Goal: Task Accomplishment & Management: Complete application form

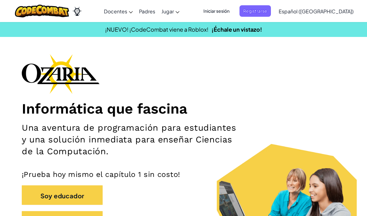
click at [211, 55] on div "Informática que fascina Una aventura de programación para estudiantes y una sol…" at bounding box center [183, 145] width 323 height 183
click at [229, 13] on font "Iniciar sesión" at bounding box center [216, 11] width 26 height 6
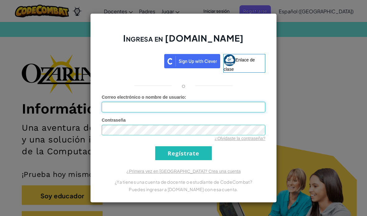
click at [119, 106] on input "Correo electrónico o nombre de usuario :" at bounding box center [183, 107] width 163 height 11
click at [110, 111] on input "Correo electrónico o nombre de usuario :" at bounding box center [183, 107] width 163 height 11
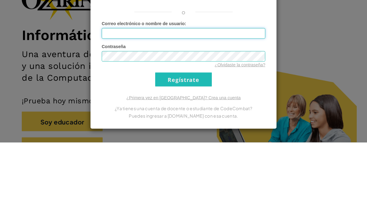
scroll to position [74, 0]
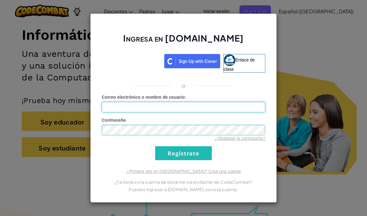
type input "[EMAIL_ADDRESS][DOMAIN_NAME]"
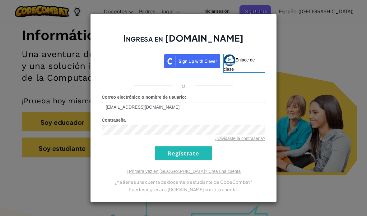
click at [298, 39] on div "Ingresa en [DOMAIN_NAME] Enlace de clase o Error desconocido. Correo electrónic…" at bounding box center [183, 108] width 367 height 216
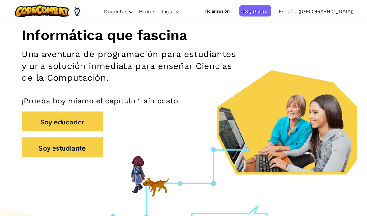
scroll to position [74, 0]
click at [293, 48] on div at bounding box center [183, 108] width 367 height 216
click at [229, 13] on font "Iniciar sesión" at bounding box center [216, 11] width 26 height 6
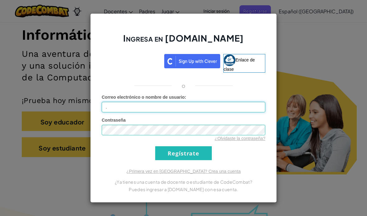
scroll to position [74, 0]
type input ","
click at [112, 105] on input "," at bounding box center [183, 107] width 163 height 11
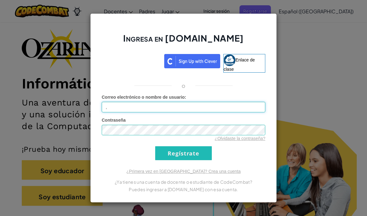
scroll to position [0, 0]
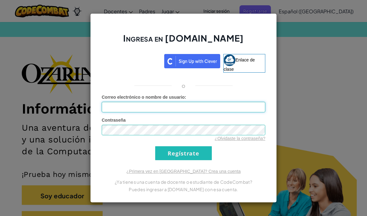
click at [111, 112] on input "Correo electrónico o nombre de usuario :" at bounding box center [183, 107] width 163 height 11
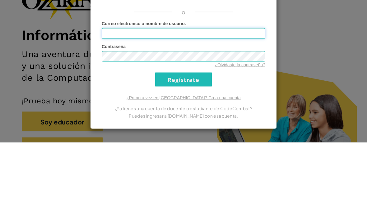
scroll to position [74, 0]
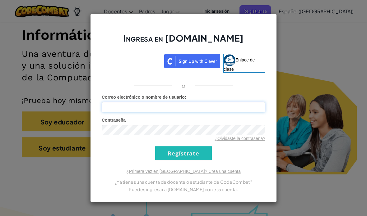
type input "[EMAIL_ADDRESS][DOMAIN_NAME]"
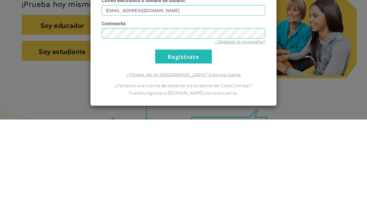
click at [190, 146] on input "Regístrate" at bounding box center [183, 153] width 57 height 14
